Goal: Task Accomplishment & Management: Complete application form

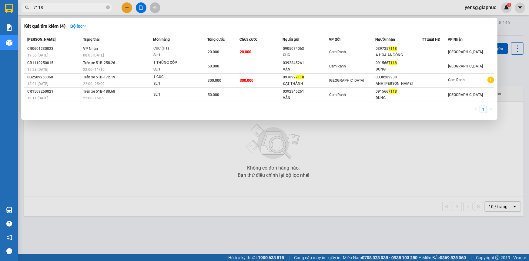
click at [131, 10] on div at bounding box center [264, 130] width 529 height 261
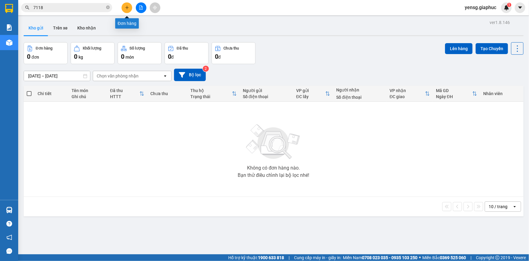
click at [131, 10] on button at bounding box center [127, 7] width 11 height 11
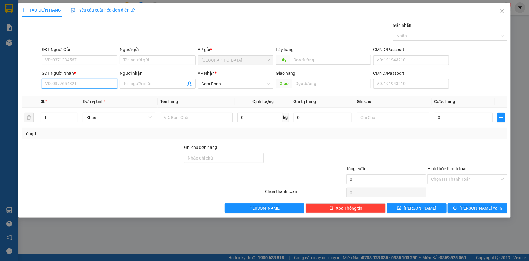
click at [84, 82] on input "SĐT Người Nhận *" at bounding box center [80, 84] width 76 height 10
type input "8"
type input "3766"
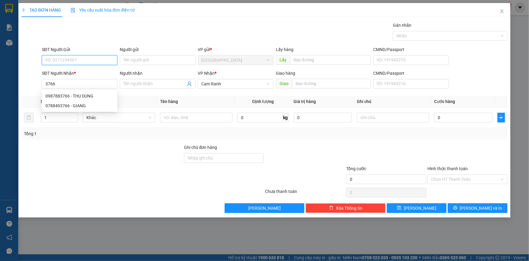
click at [87, 60] on input "SĐT Người Gửi" at bounding box center [80, 60] width 76 height 10
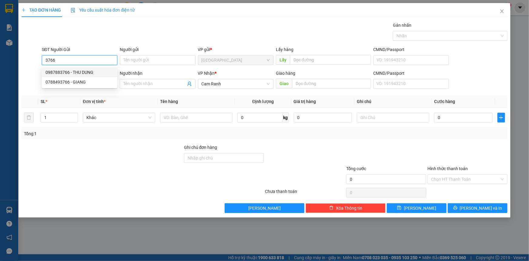
click at [104, 75] on div "0987883766 - THU DUNG" at bounding box center [79, 72] width 68 height 7
type input "0987883766"
type input "THU DUNG"
type input "0987883766"
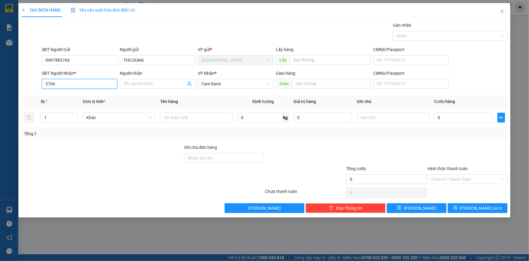
click at [92, 84] on input "3766" at bounding box center [80, 84] width 76 height 10
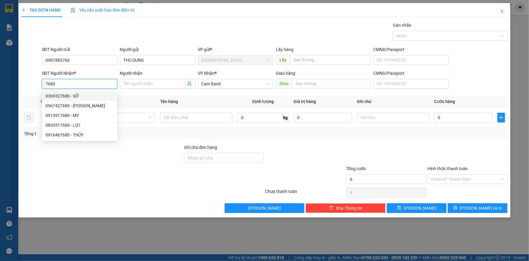
click at [101, 98] on div "0369327680 - SỞ" at bounding box center [79, 95] width 68 height 7
type input "0369327680"
type input "SỞ"
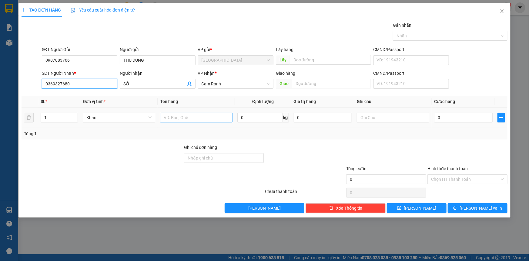
type input "0369327680"
click at [186, 121] on input "text" at bounding box center [196, 118] width 72 height 10
type input "1 P BÌ"
click at [450, 119] on input "0" at bounding box center [463, 118] width 59 height 10
type input "2"
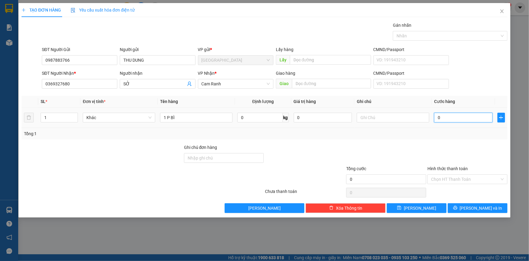
type input "2"
type input "20"
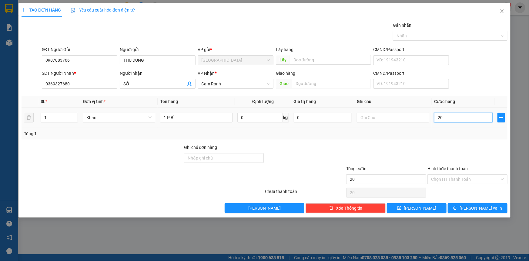
click at [450, 119] on input "20" at bounding box center [463, 118] width 59 height 10
type input "20.000"
click at [452, 128] on div "Tổng: 1" at bounding box center [265, 134] width 486 height 12
drag, startPoint x: 461, startPoint y: 168, endPoint x: 461, endPoint y: 174, distance: 5.8
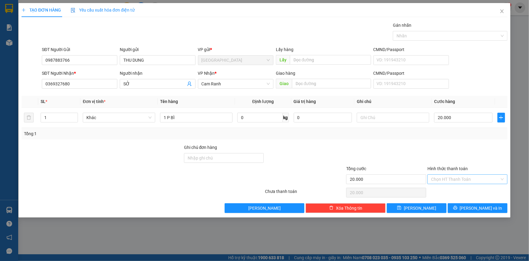
click at [461, 171] on div "Hình thức thanh toán" at bounding box center [468, 169] width 80 height 9
click at [461, 174] on input "Hình thức thanh toán" at bounding box center [465, 178] width 69 height 9
click at [462, 190] on div "Tại văn phòng" at bounding box center [467, 190] width 73 height 7
type input "0"
click at [475, 206] on span "[PERSON_NAME] và In" at bounding box center [481, 207] width 42 height 7
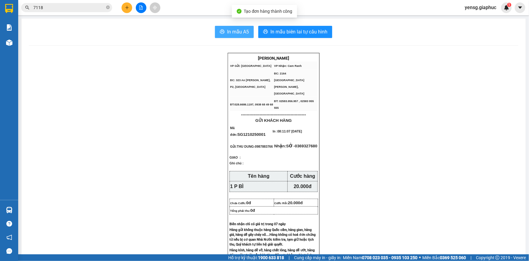
click at [240, 37] on button "In mẫu A5" at bounding box center [234, 32] width 39 height 12
click at [223, 27] on button "In mẫu A5" at bounding box center [234, 32] width 39 height 12
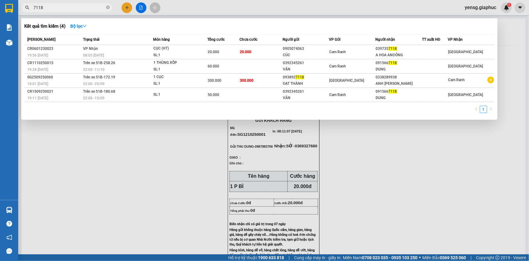
click at [63, 12] on span "7118" at bounding box center [66, 7] width 91 height 9
click at [62, 12] on span "7118" at bounding box center [66, 7] width 91 height 9
click at [62, 9] on input "7118" at bounding box center [69, 7] width 72 height 7
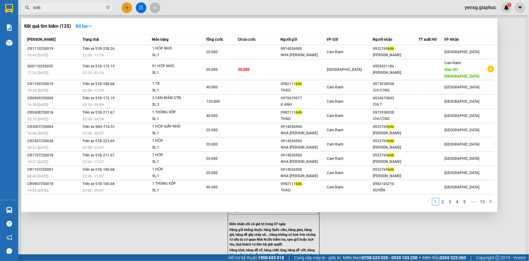
click at [98, 13] on div at bounding box center [264, 130] width 529 height 261
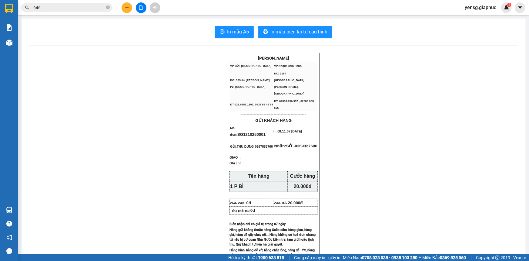
click at [93, 8] on input "646" at bounding box center [69, 7] width 72 height 7
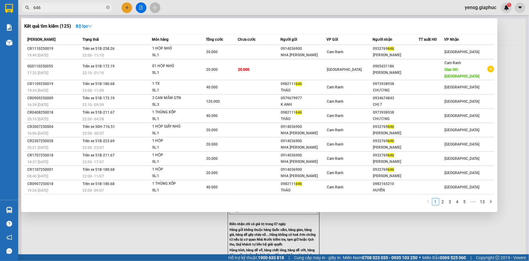
click at [93, 8] on input "646" at bounding box center [69, 7] width 72 height 7
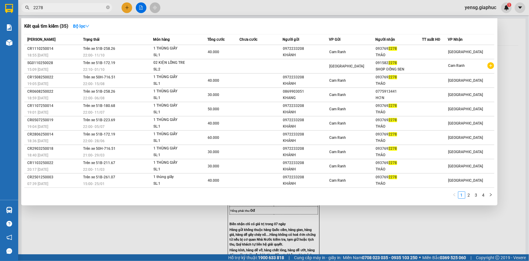
type input "2278"
click at [130, 5] on div at bounding box center [264, 130] width 529 height 261
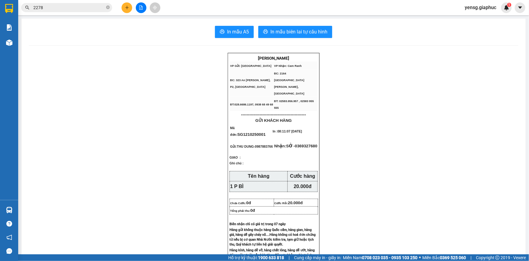
click at [129, 5] on button at bounding box center [127, 7] width 11 height 11
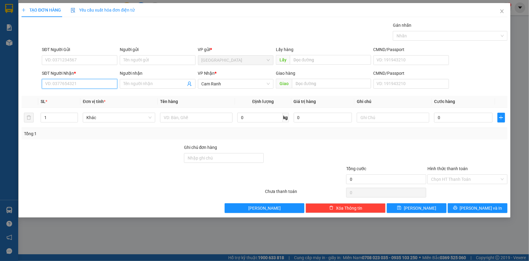
click at [82, 82] on input "SĐT Người Nhận *" at bounding box center [80, 84] width 76 height 10
click at [86, 96] on div "0905431186 - [PERSON_NAME]" at bounding box center [79, 95] width 68 height 7
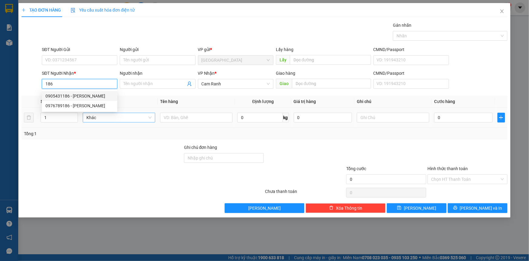
type input "0905431186"
type input "[PERSON_NAME]"
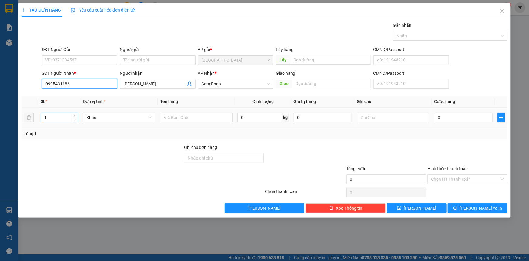
type input "0905431186"
click at [67, 117] on input "1" at bounding box center [59, 117] width 37 height 9
type input "3"
click at [192, 117] on input "text" at bounding box center [196, 118] width 72 height 10
type input "2 BAO + 1 CỤC"
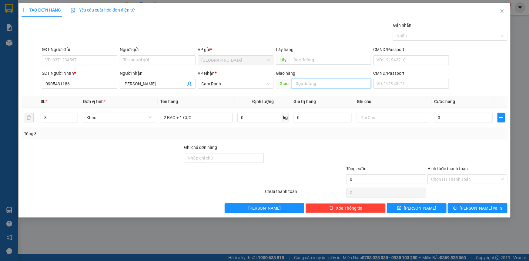
click at [324, 87] on input "text" at bounding box center [331, 84] width 79 height 10
type input "MỸ CA"
click at [483, 203] on button "[PERSON_NAME] và In" at bounding box center [478, 208] width 60 height 10
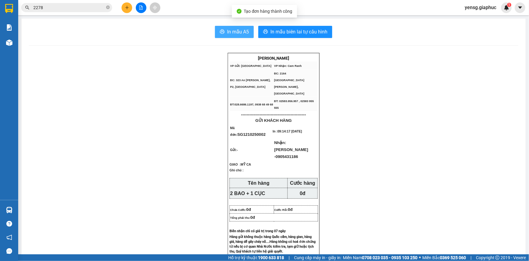
click at [246, 35] on span "In mẫu A5" at bounding box center [238, 32] width 22 height 8
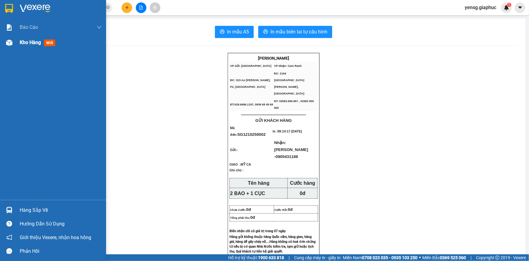
click at [17, 43] on div "Kho hàng mới" at bounding box center [53, 42] width 106 height 15
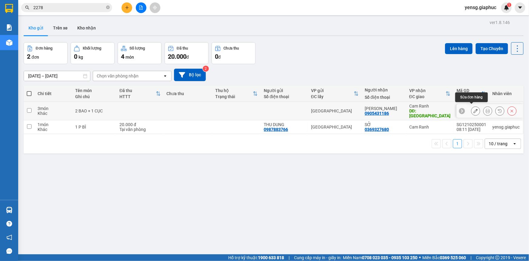
click at [472, 111] on button at bounding box center [476, 111] width 8 height 11
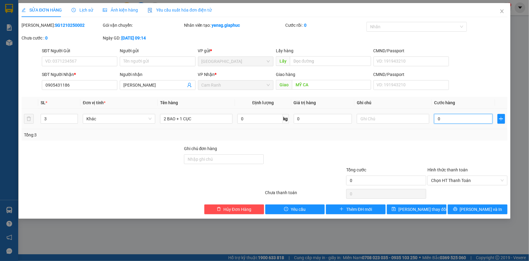
click at [446, 117] on input "0" at bounding box center [463, 119] width 59 height 10
type input "1"
type input "15"
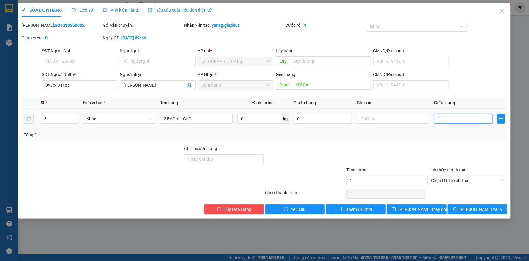
type input "15"
type input "150"
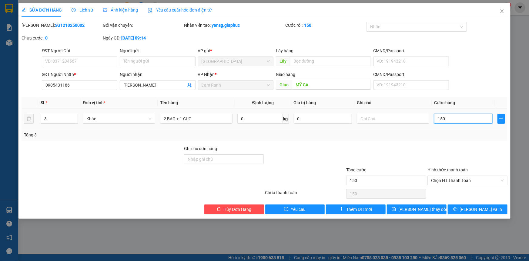
type input "15"
type input "1"
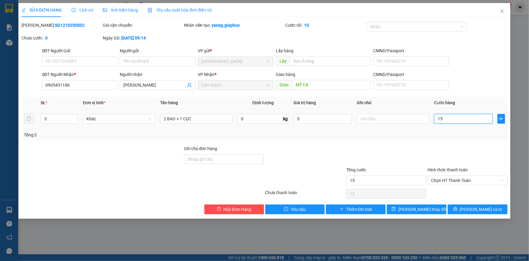
type input "1"
type input "16"
type input "160"
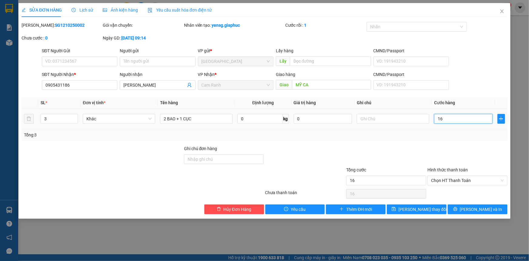
type input "160"
type input "160.000"
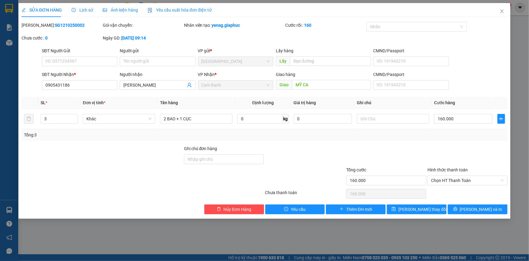
click at [421, 156] on div at bounding box center [386, 155] width 81 height 21
click at [432, 206] on button "[PERSON_NAME] thay đổi" at bounding box center [417, 209] width 60 height 10
